Goal: Task Accomplishment & Management: Complete application form

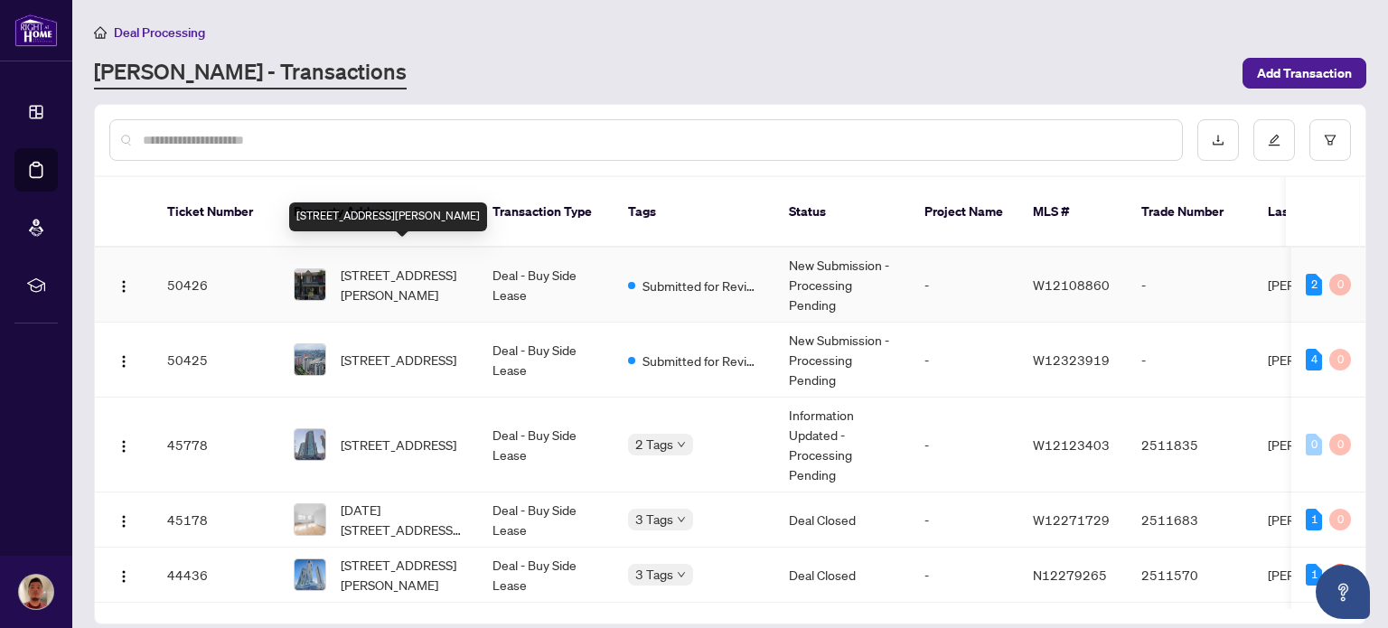
click at [392, 278] on span "[STREET_ADDRESS][PERSON_NAME]" at bounding box center [402, 285] width 123 height 40
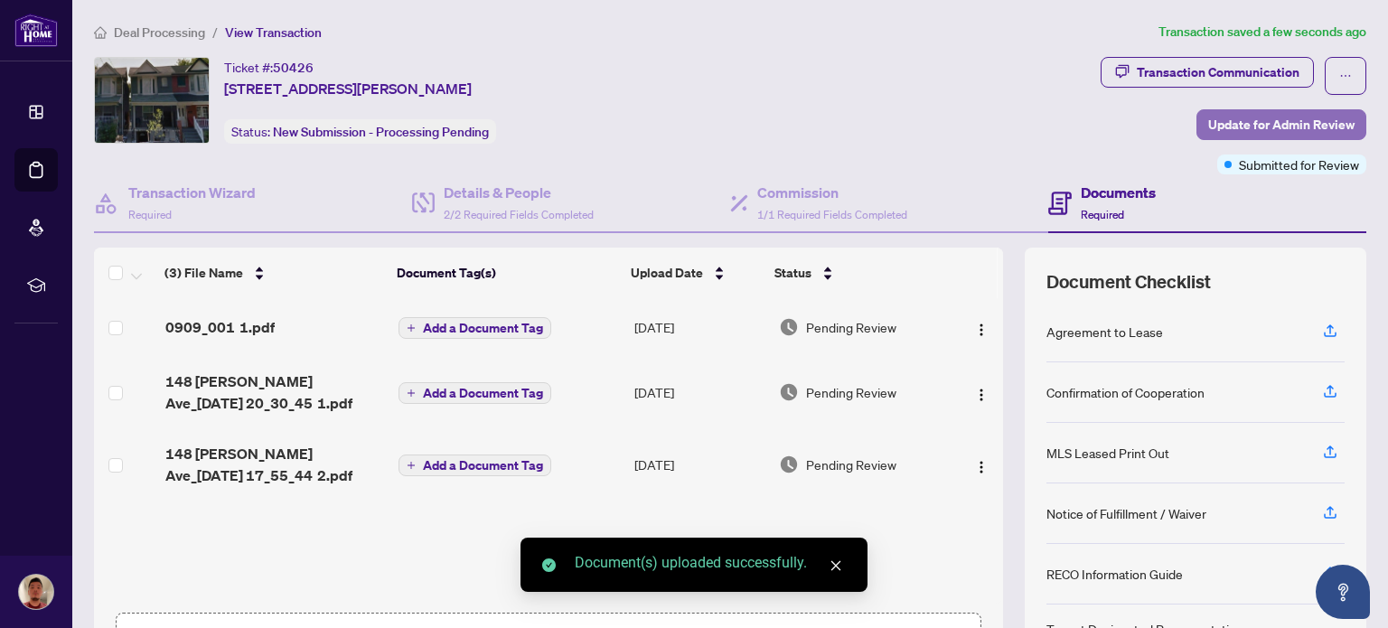
click at [1263, 117] on span "Update for Admin Review" at bounding box center [1281, 124] width 146 height 29
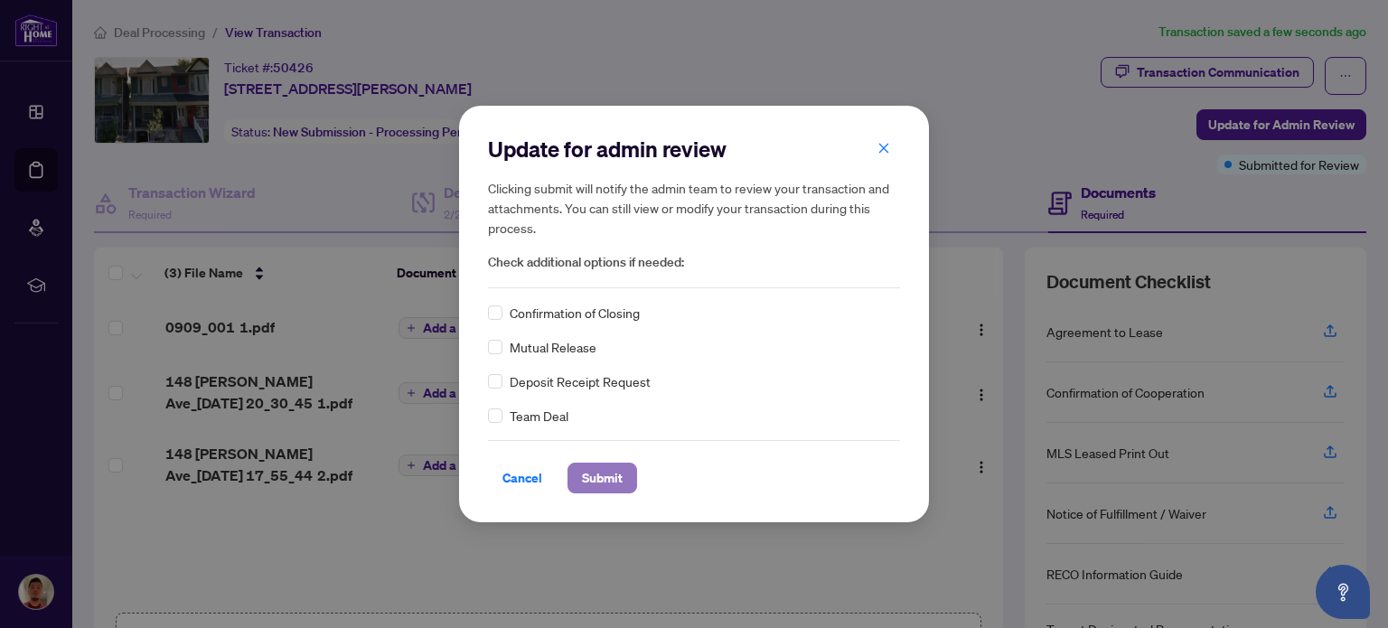
click at [611, 472] on span "Submit" at bounding box center [602, 478] width 41 height 29
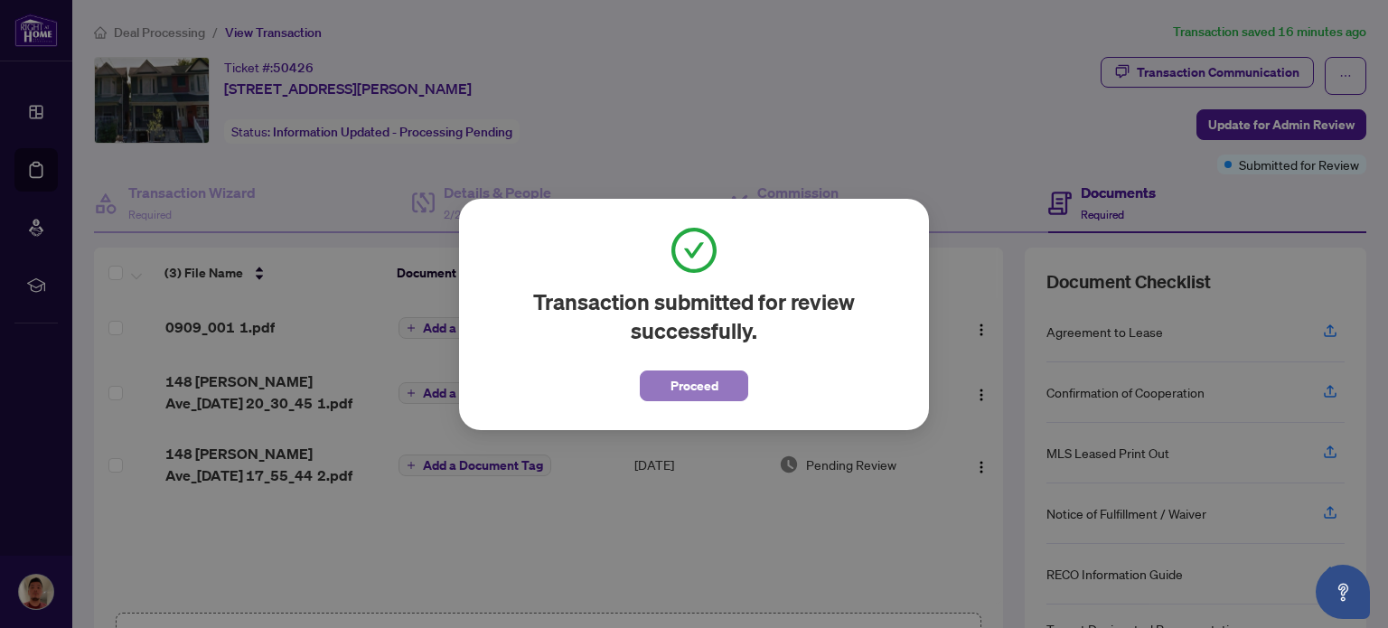
click at [718, 390] on button "Proceed" at bounding box center [694, 385] width 108 height 31
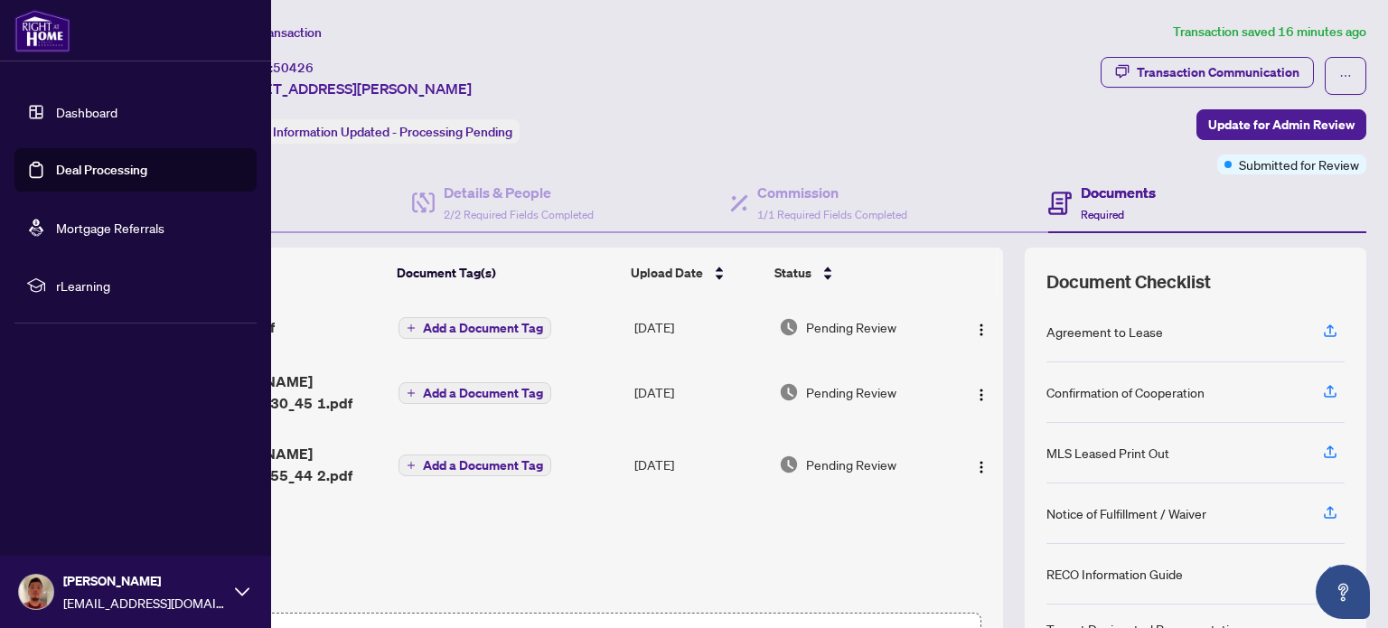
click at [33, 35] on img at bounding box center [42, 30] width 56 height 43
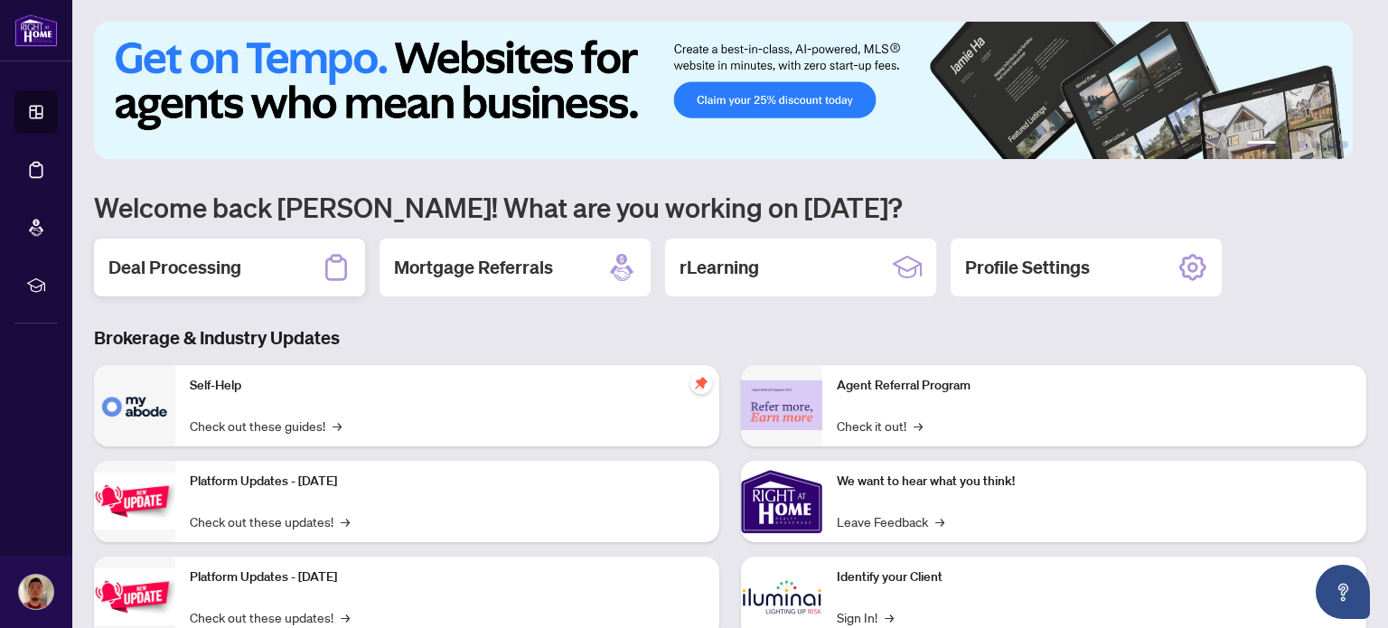
click at [271, 268] on div "Deal Processing" at bounding box center [229, 268] width 271 height 58
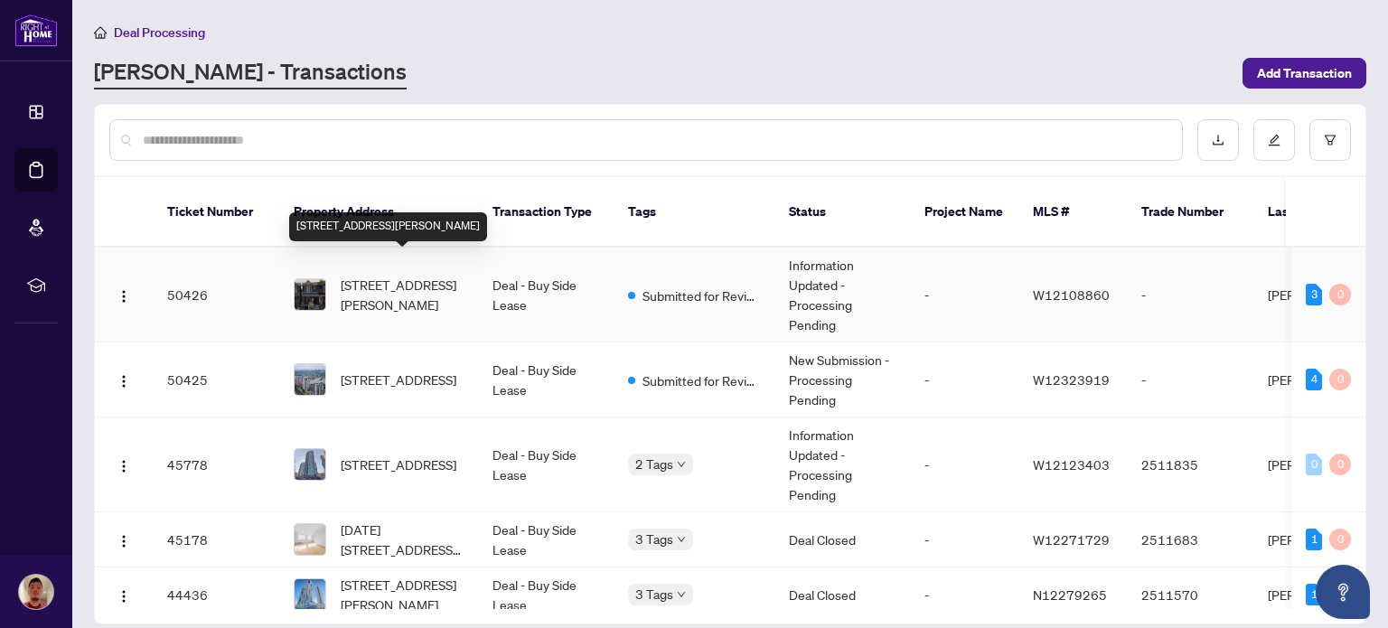
click at [411, 292] on td "[STREET_ADDRESS][PERSON_NAME]" at bounding box center [378, 295] width 199 height 95
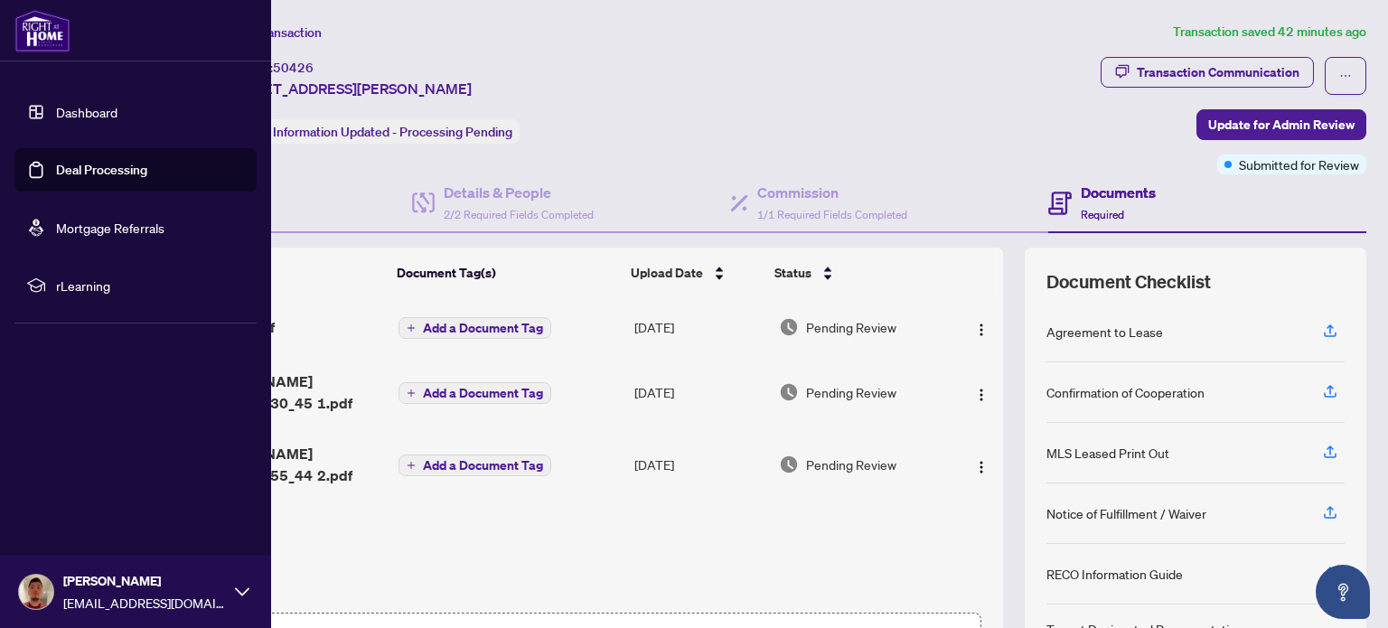
click at [64, 104] on link "Dashboard" at bounding box center [86, 112] width 61 height 16
